Goal: Transaction & Acquisition: Purchase product/service

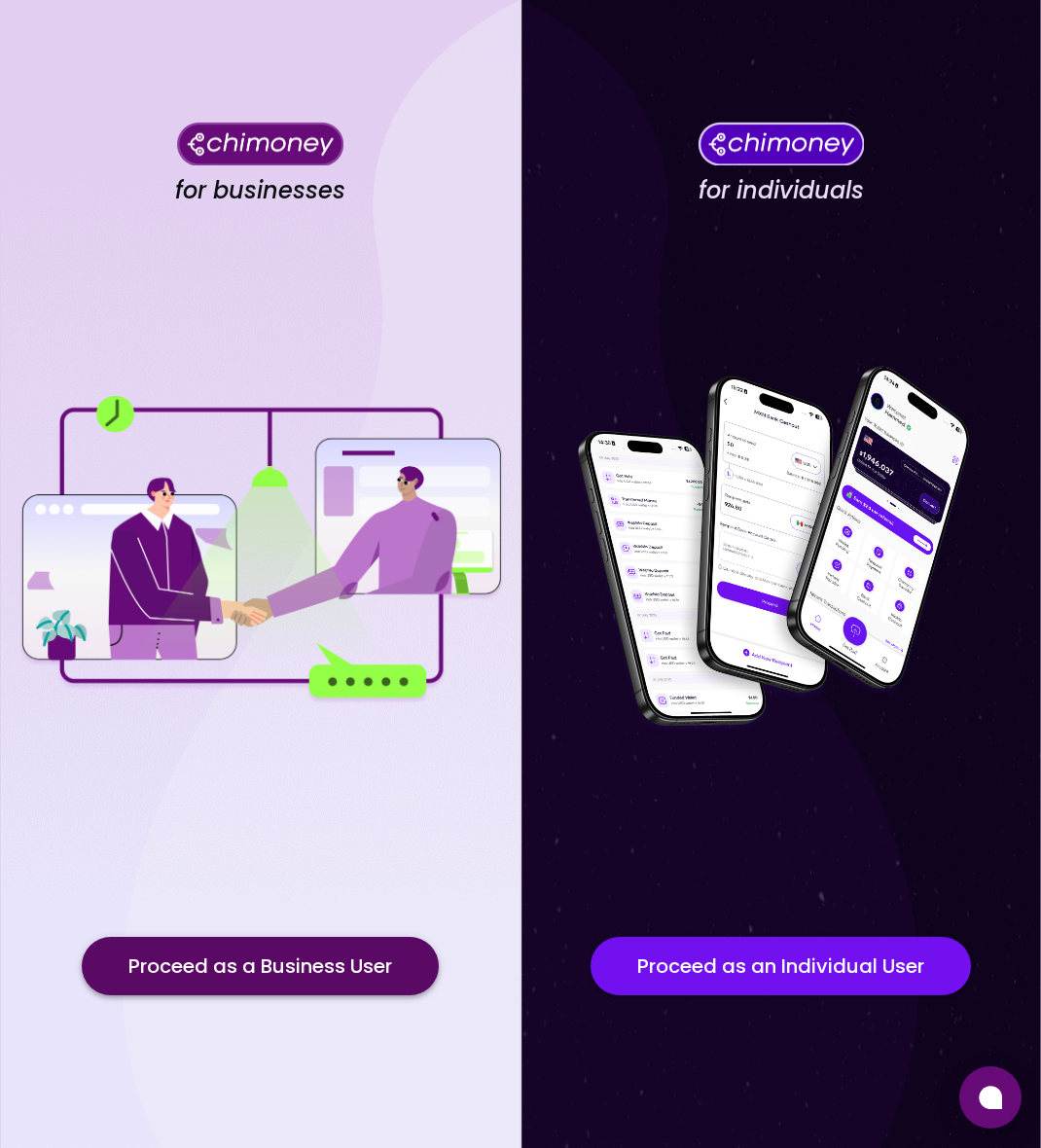
click at [258, 981] on button "Proceed as a Business User" at bounding box center [260, 965] width 357 height 58
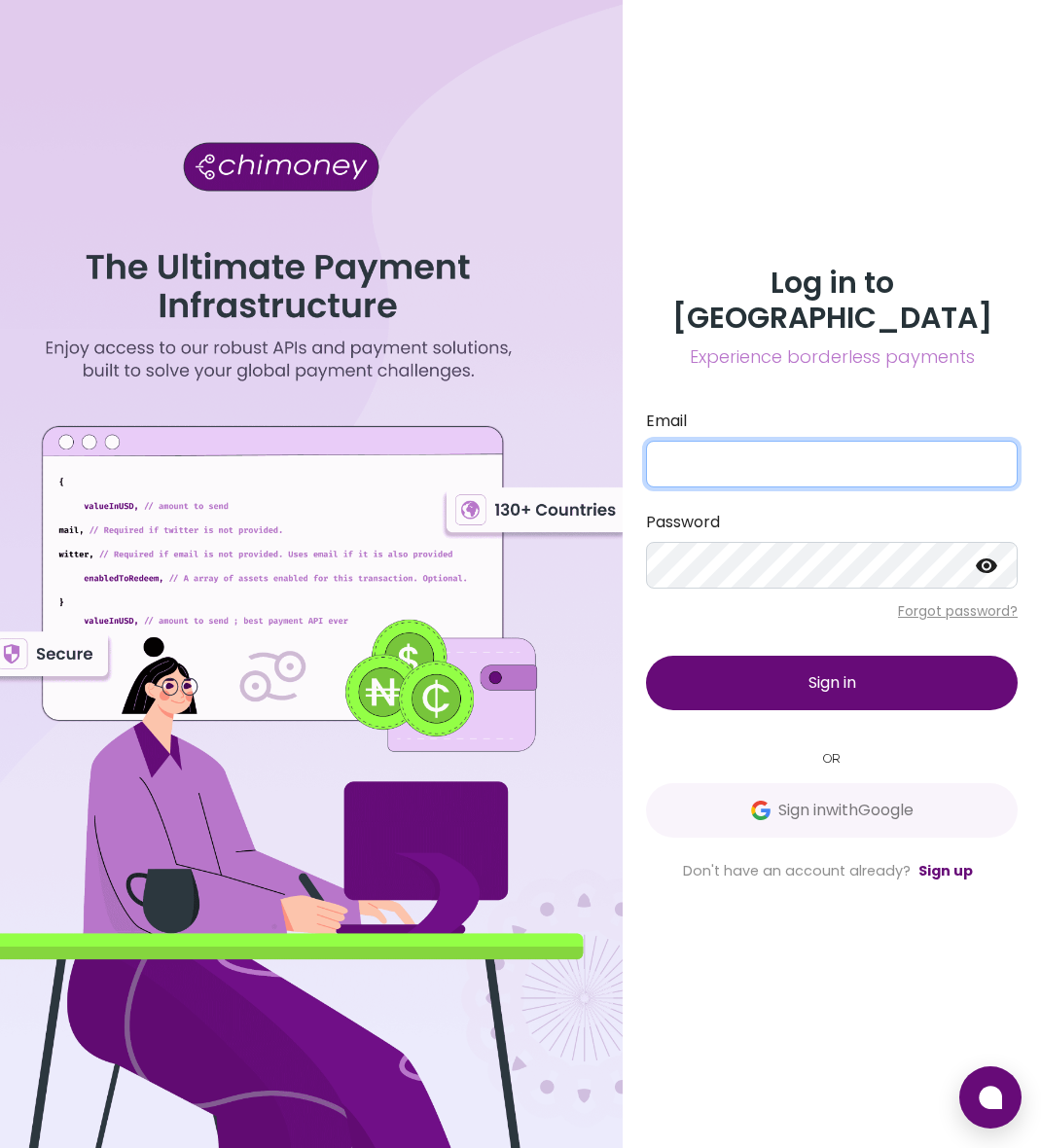
type input "[EMAIL_ADDRESS][DOMAIN_NAME]"
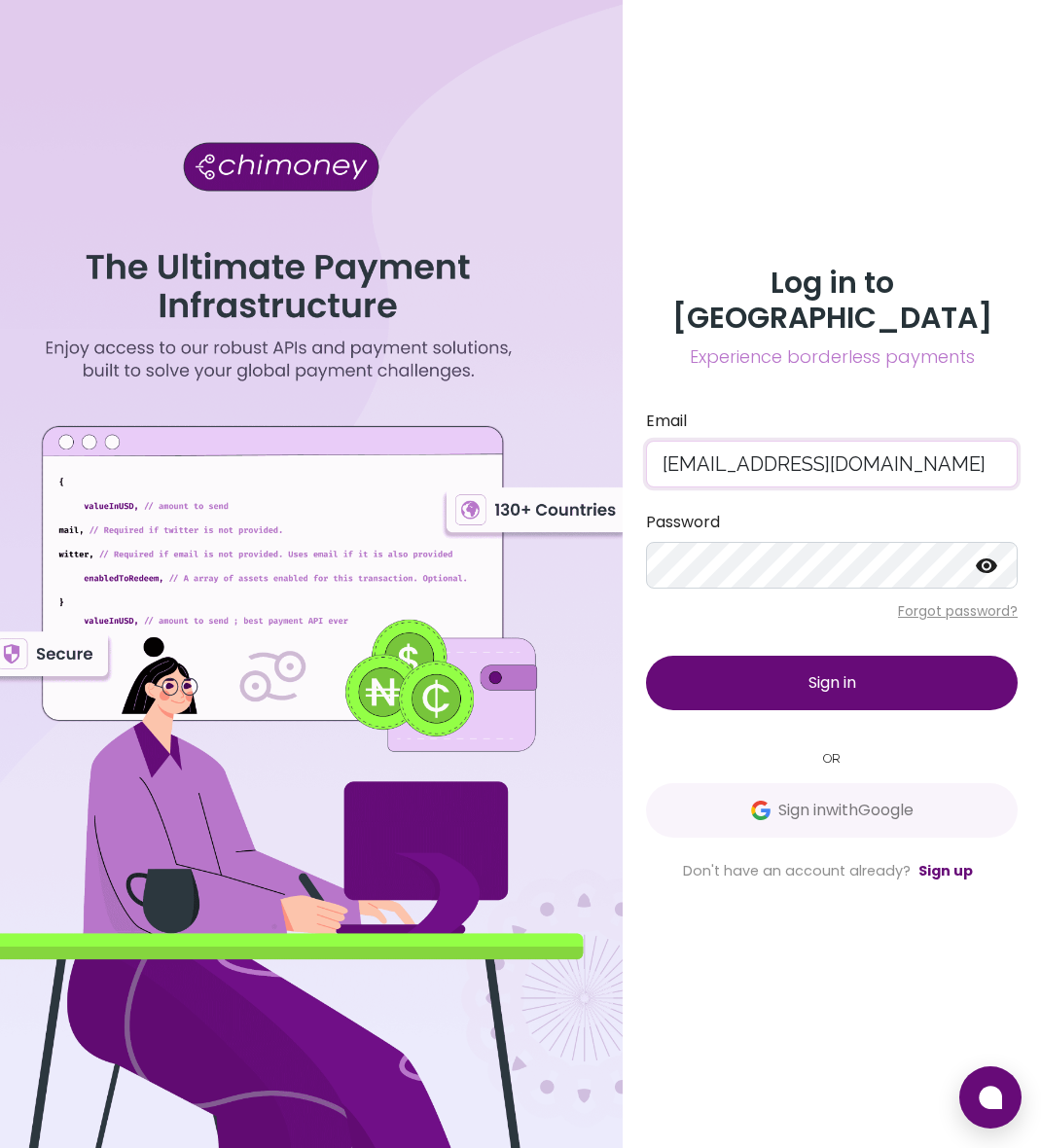
click at [737, 441] on input "[EMAIL_ADDRESS][DOMAIN_NAME]" at bounding box center [832, 465] width 372 height 47
click at [733, 677] on button "Sign in" at bounding box center [832, 683] width 372 height 55
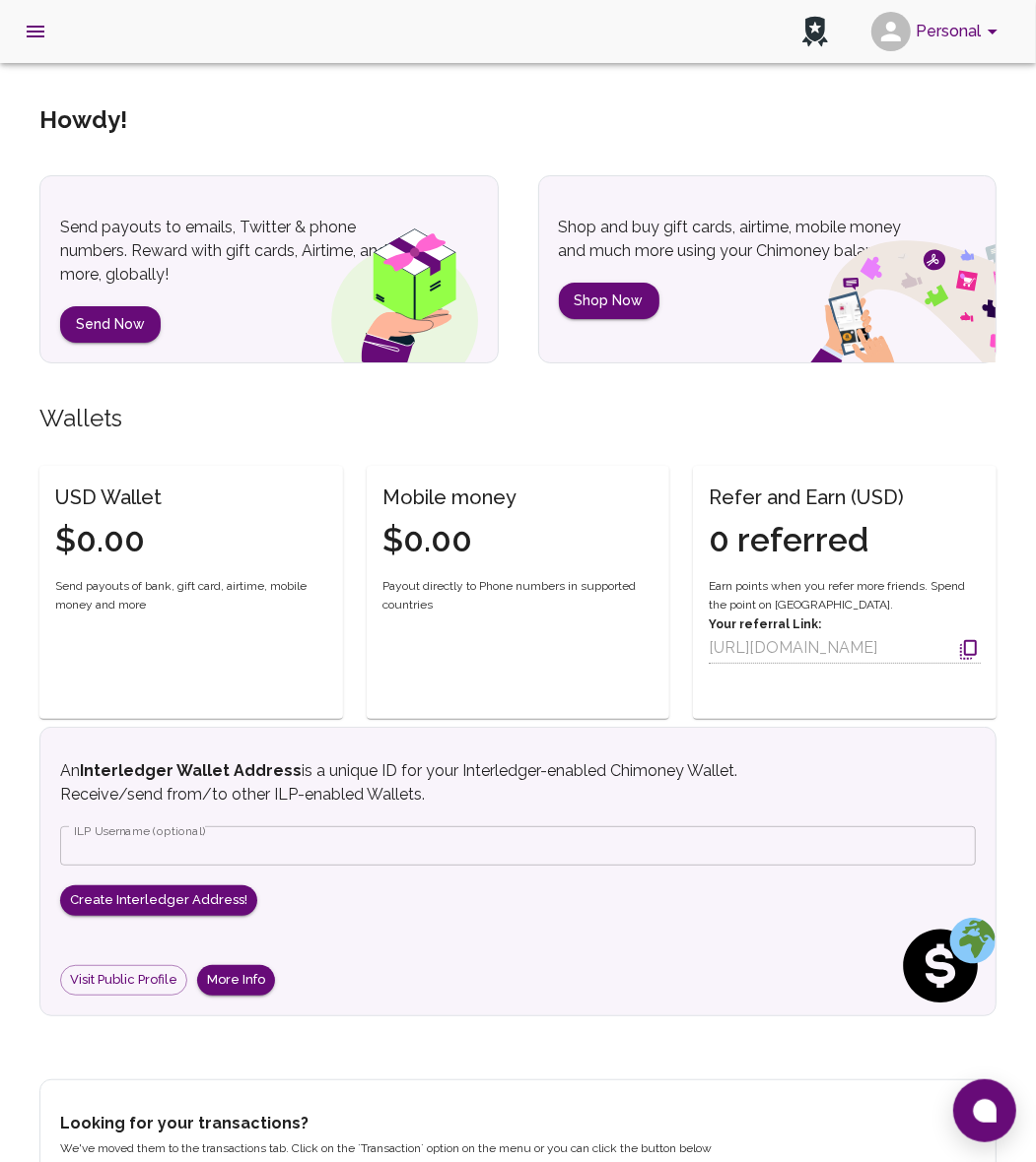
click at [942, 23] on button "Personal" at bounding box center [938, 32] width 149 height 52
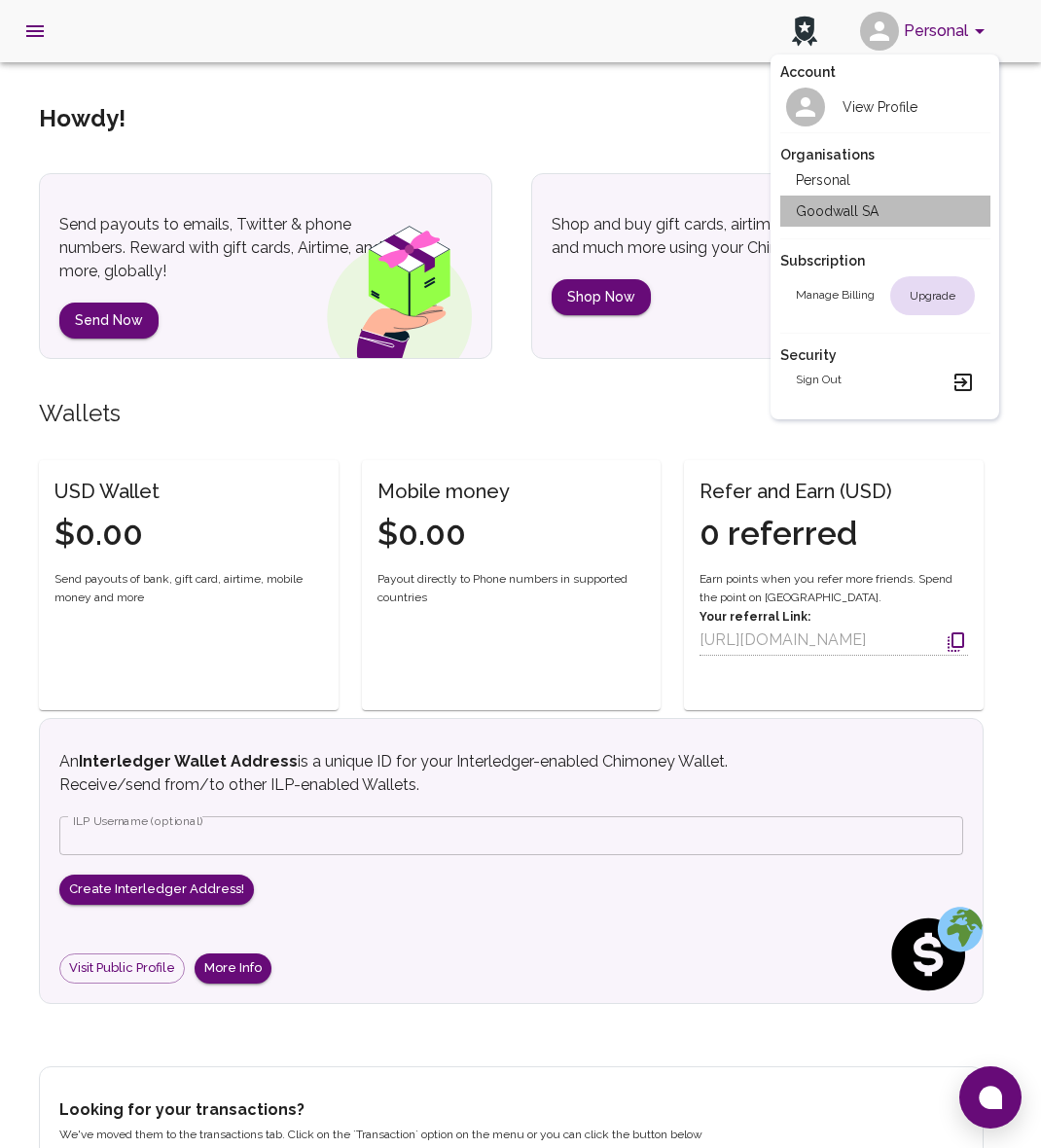
click at [848, 212] on li "Goodwall SA" at bounding box center [886, 211] width 210 height 31
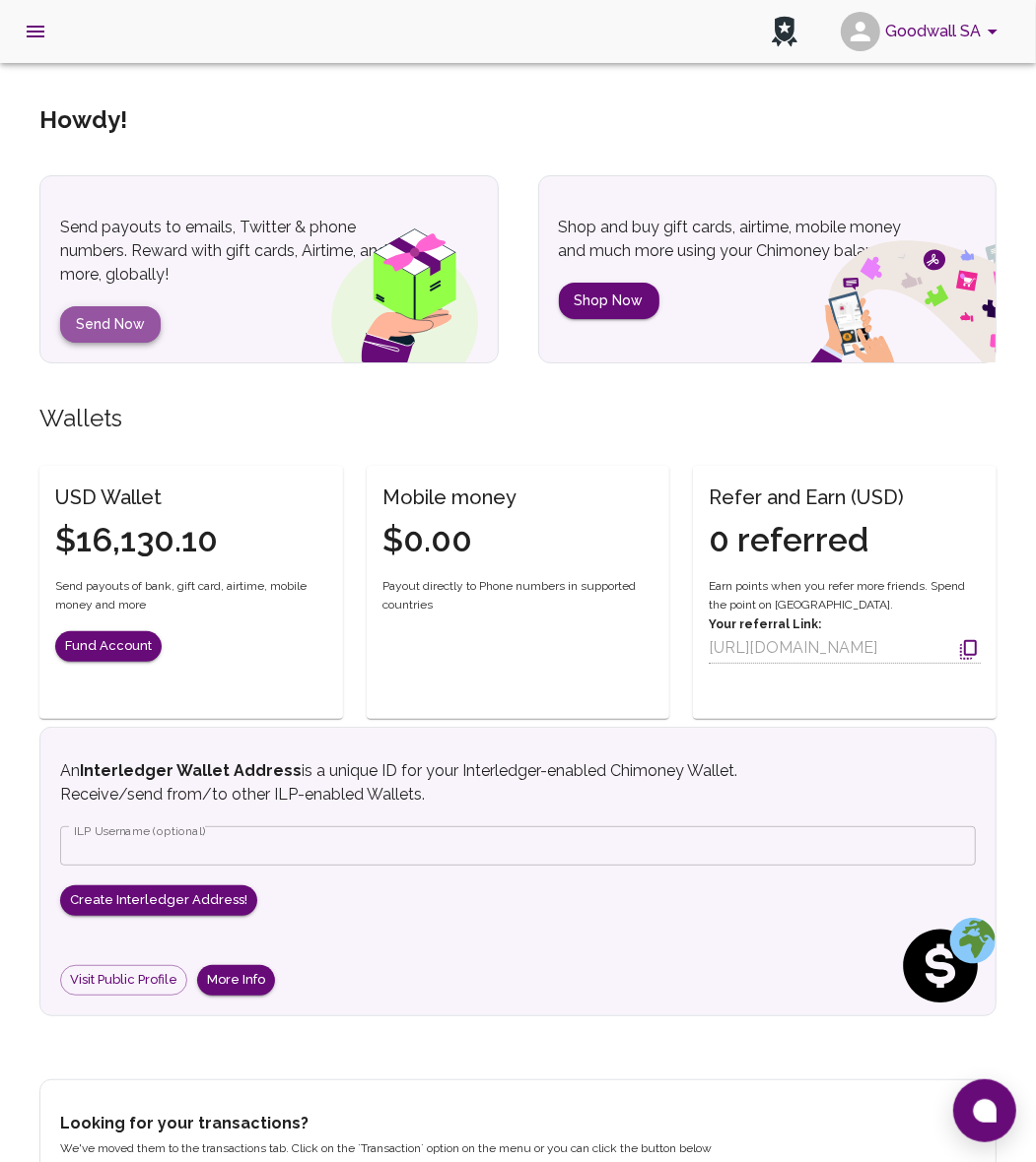
click at [70, 318] on button "Send Now" at bounding box center [109, 324] width 100 height 37
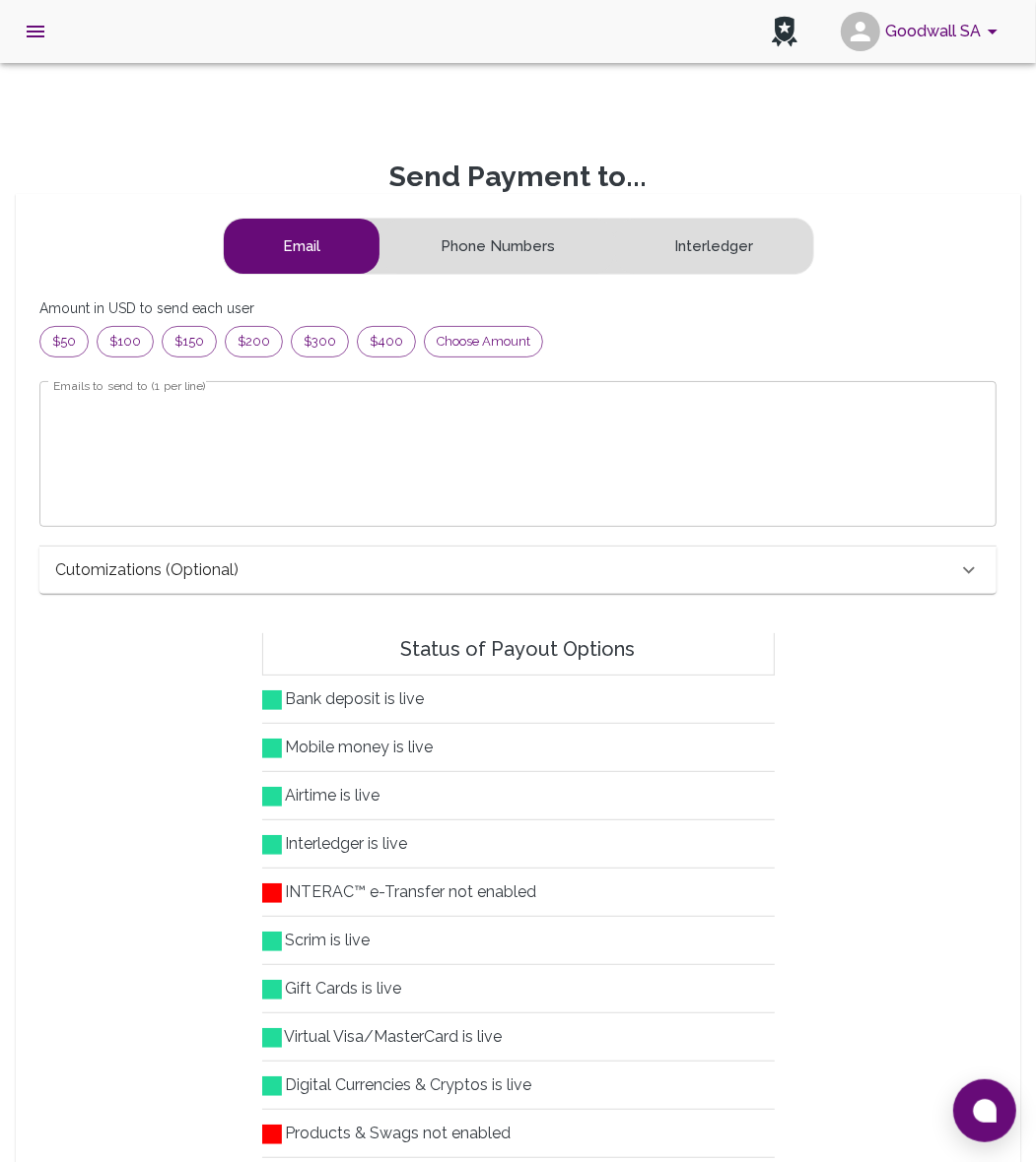
scroll to position [234, 905]
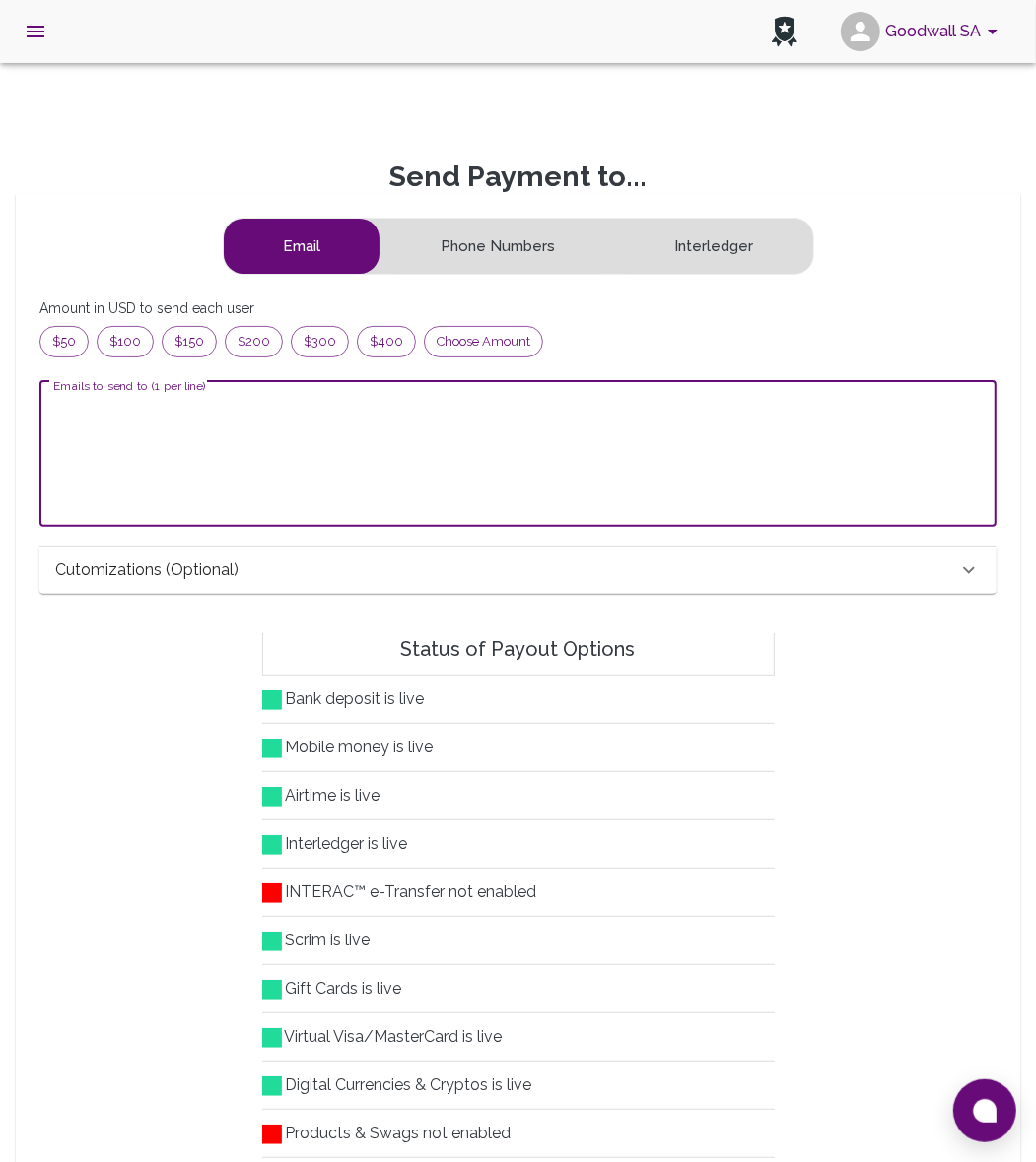
click at [156, 423] on textarea "Emails to send to (1 per line)" at bounding box center [518, 453] width 930 height 113
paste textarea "[EMAIL_ADDRESS][DOMAIN_NAME] [PERSON_NAME][EMAIL_ADDRESS][DOMAIN_NAME] [EMAIL_A…"
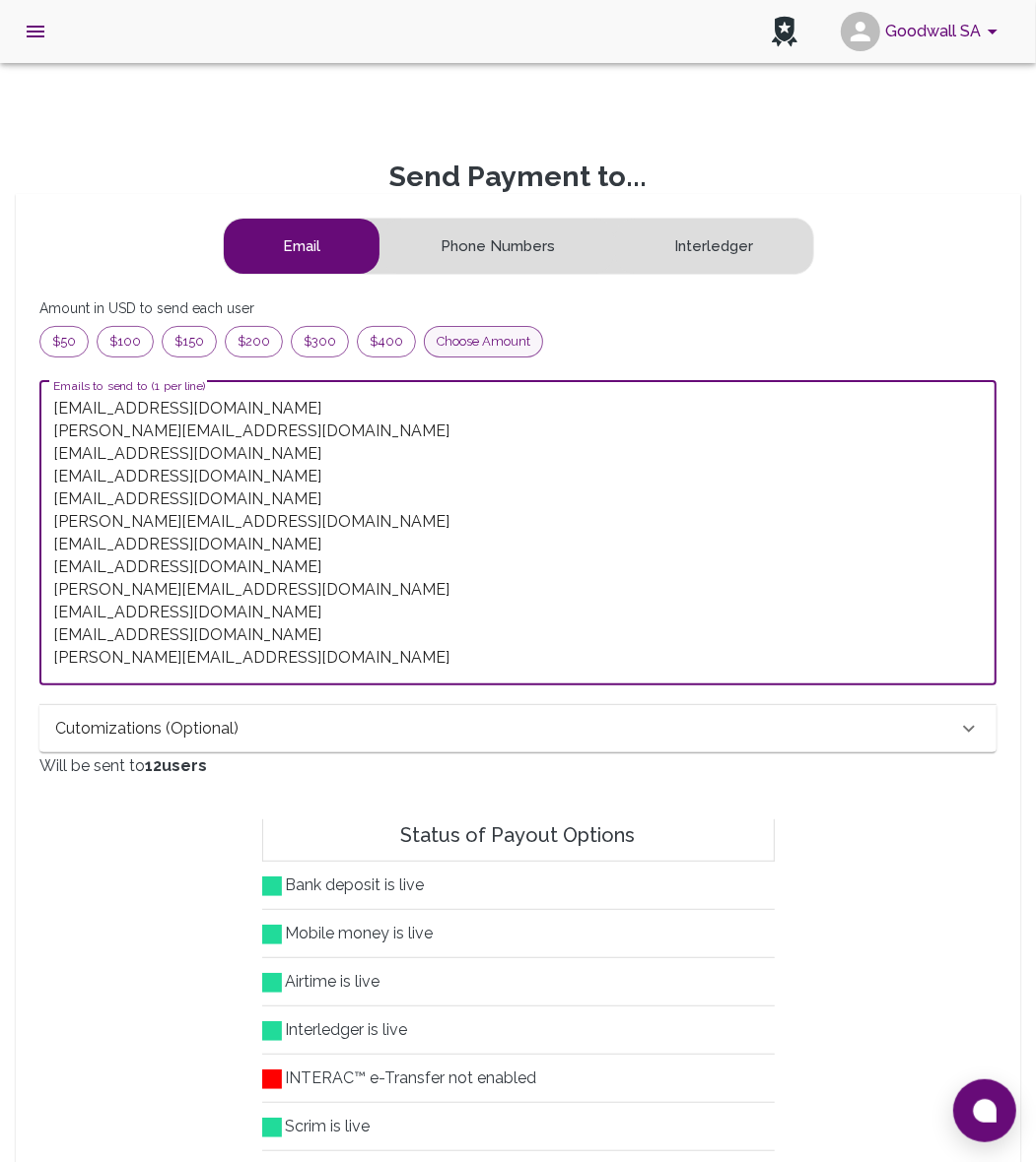
type textarea "[EMAIL_ADDRESS][DOMAIN_NAME] [PERSON_NAME][EMAIL_ADDRESS][DOMAIN_NAME] [EMAIL_A…"
click at [488, 337] on span "Choose amount" at bounding box center [483, 342] width 117 height 20
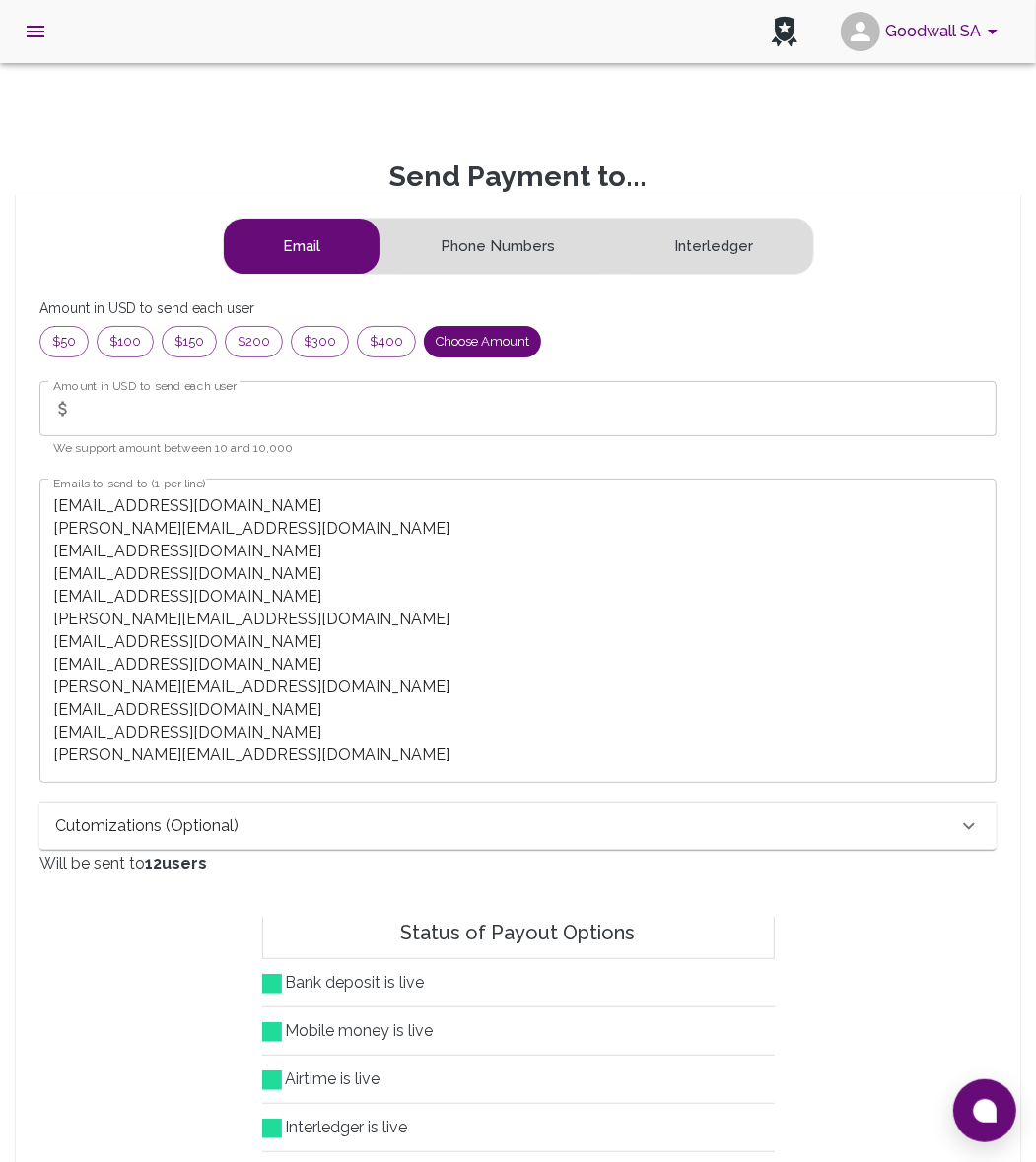
click at [217, 433] on input "Amount in USD to send each user" at bounding box center [538, 410] width 916 height 56
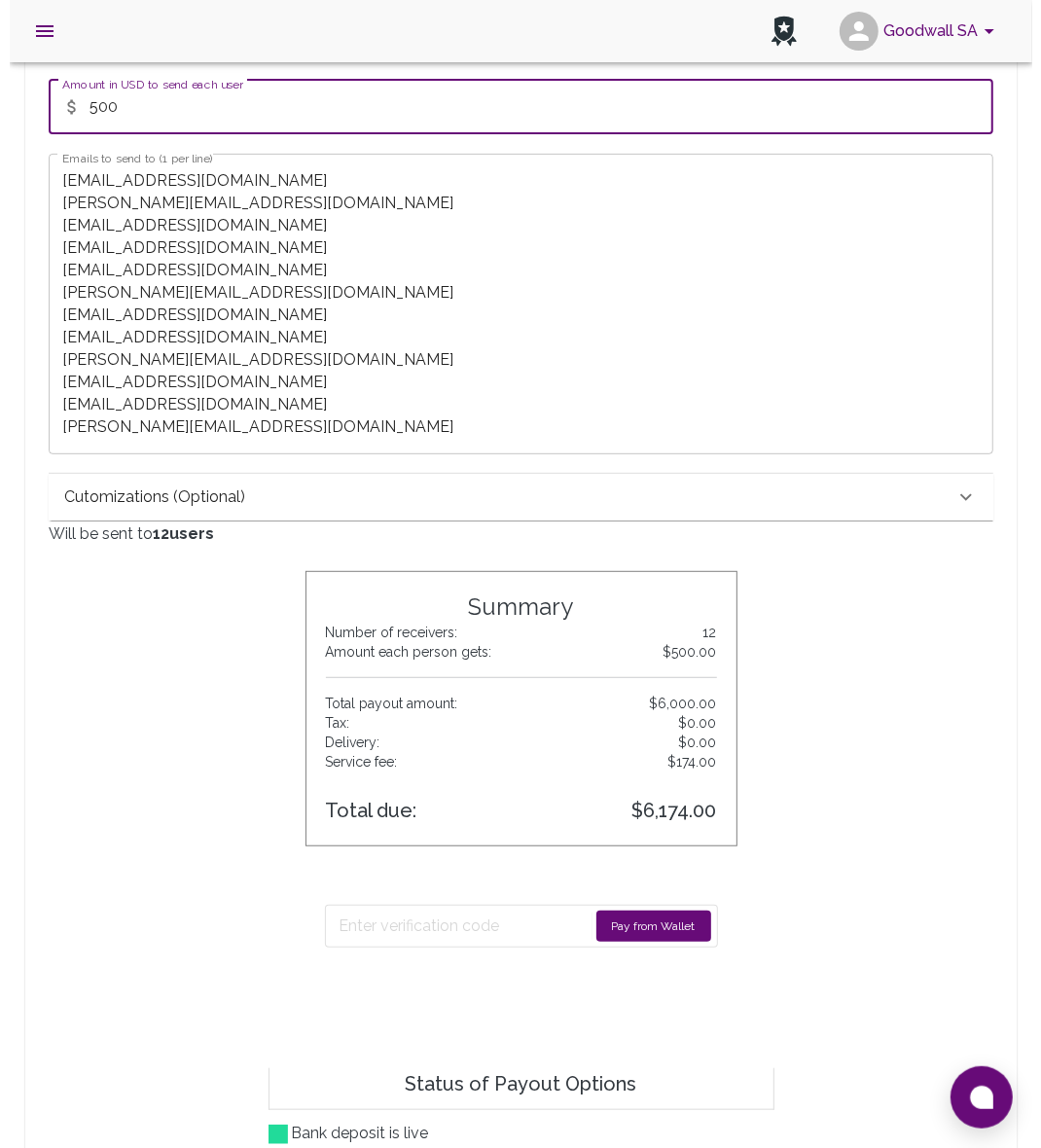
scroll to position [608, 0]
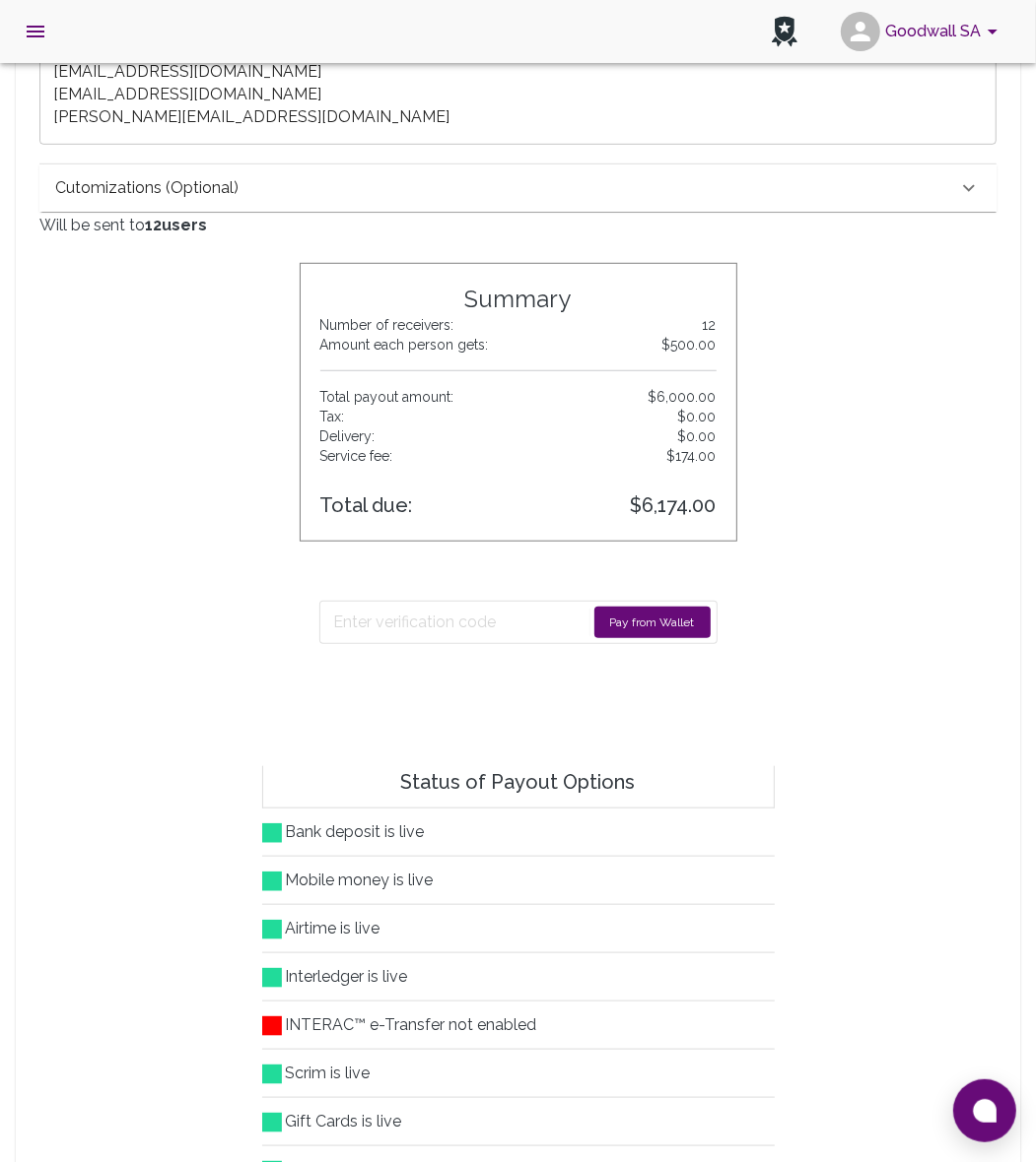
type input "500"
click at [685, 620] on button "Pay from Wallet" at bounding box center [652, 623] width 116 height 32
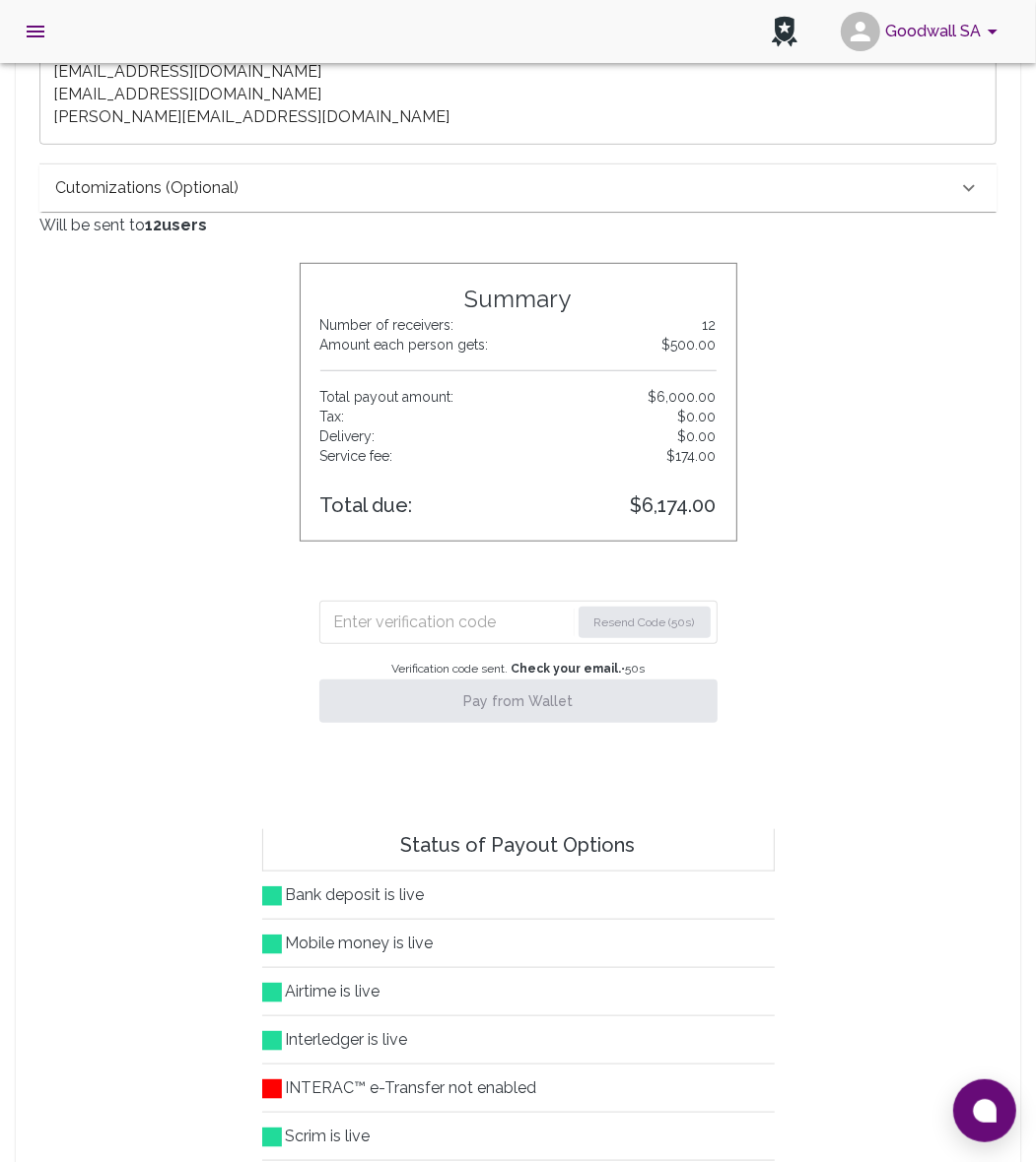
click at [443, 630] on input "Enter verification code" at bounding box center [451, 623] width 236 height 32
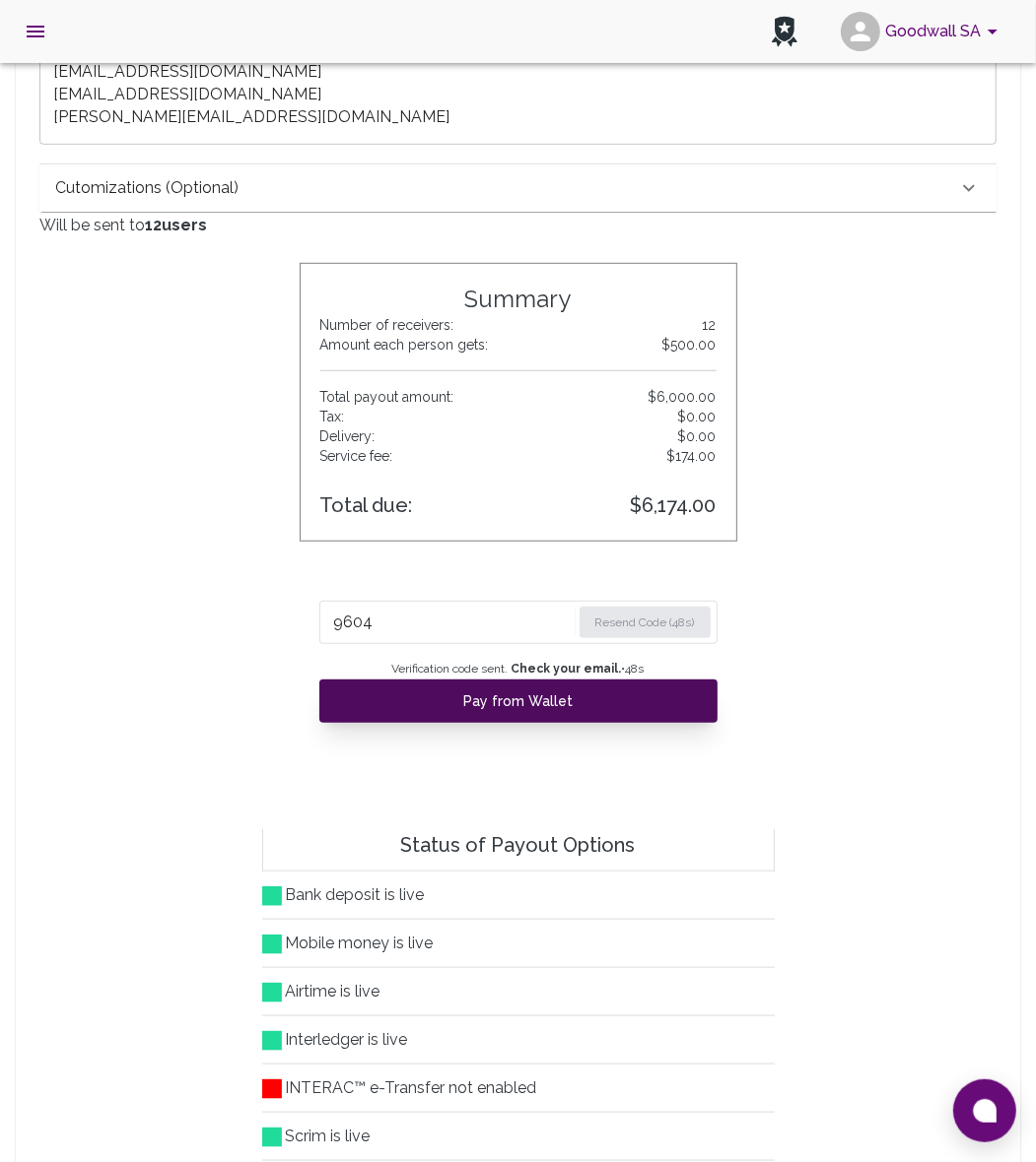
type input "9604"
click at [489, 708] on button "Pay from Wallet" at bounding box center [518, 702] width 398 height 44
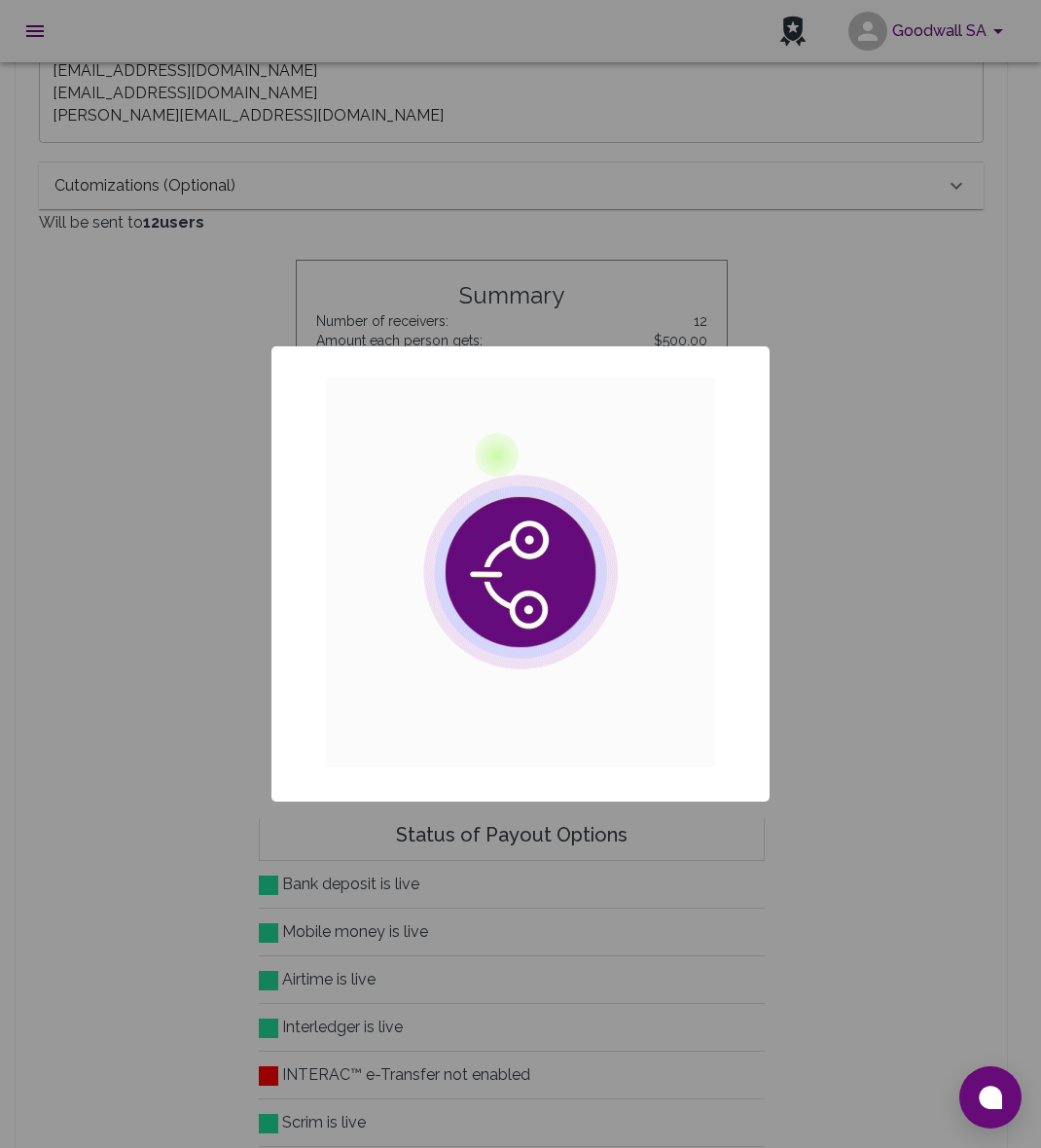
scroll to position [18, 20]
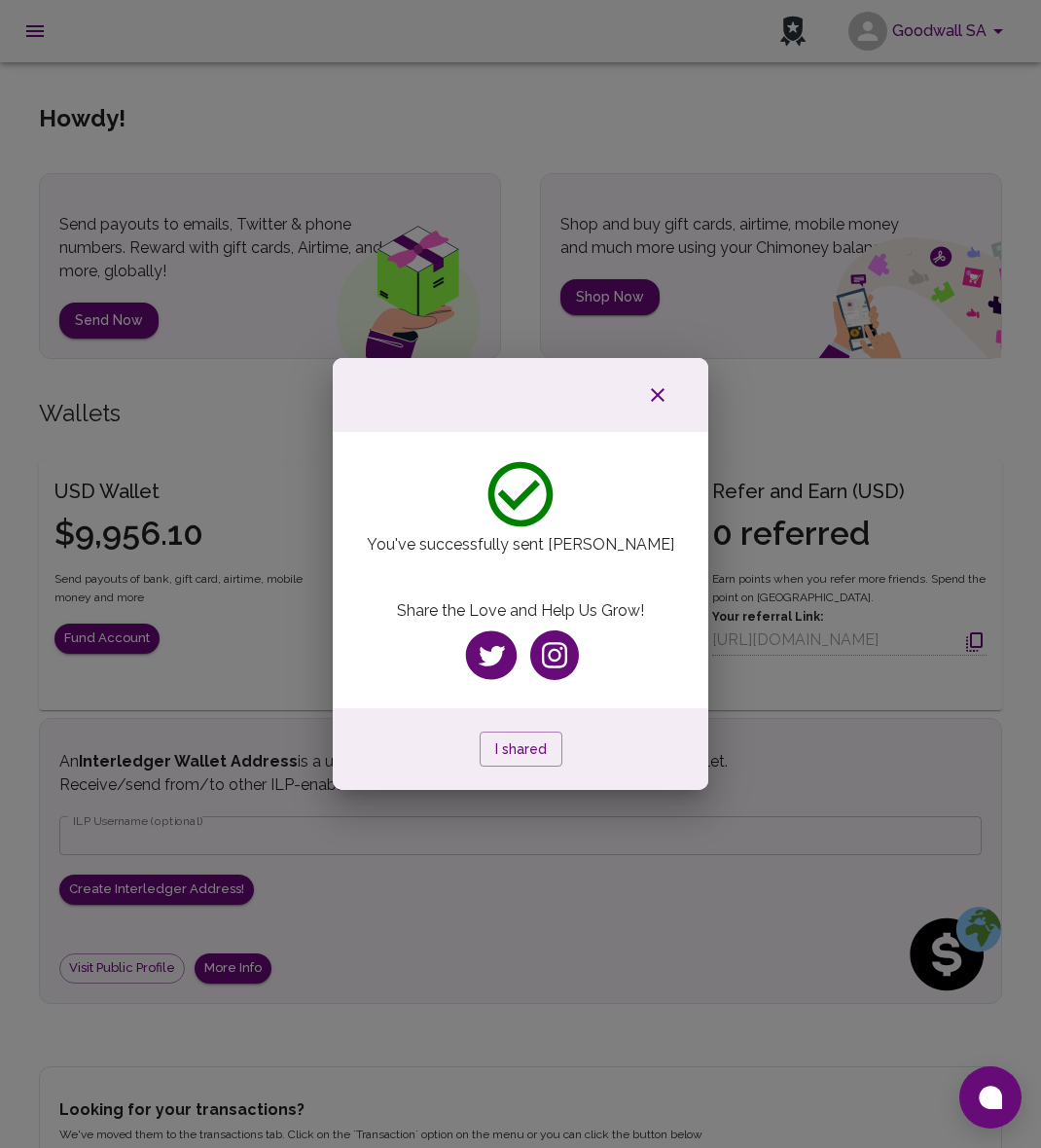
click at [662, 390] on icon "button" at bounding box center [658, 395] width 14 height 14
